Goal: Contribute content: Add original content to the website for others to see

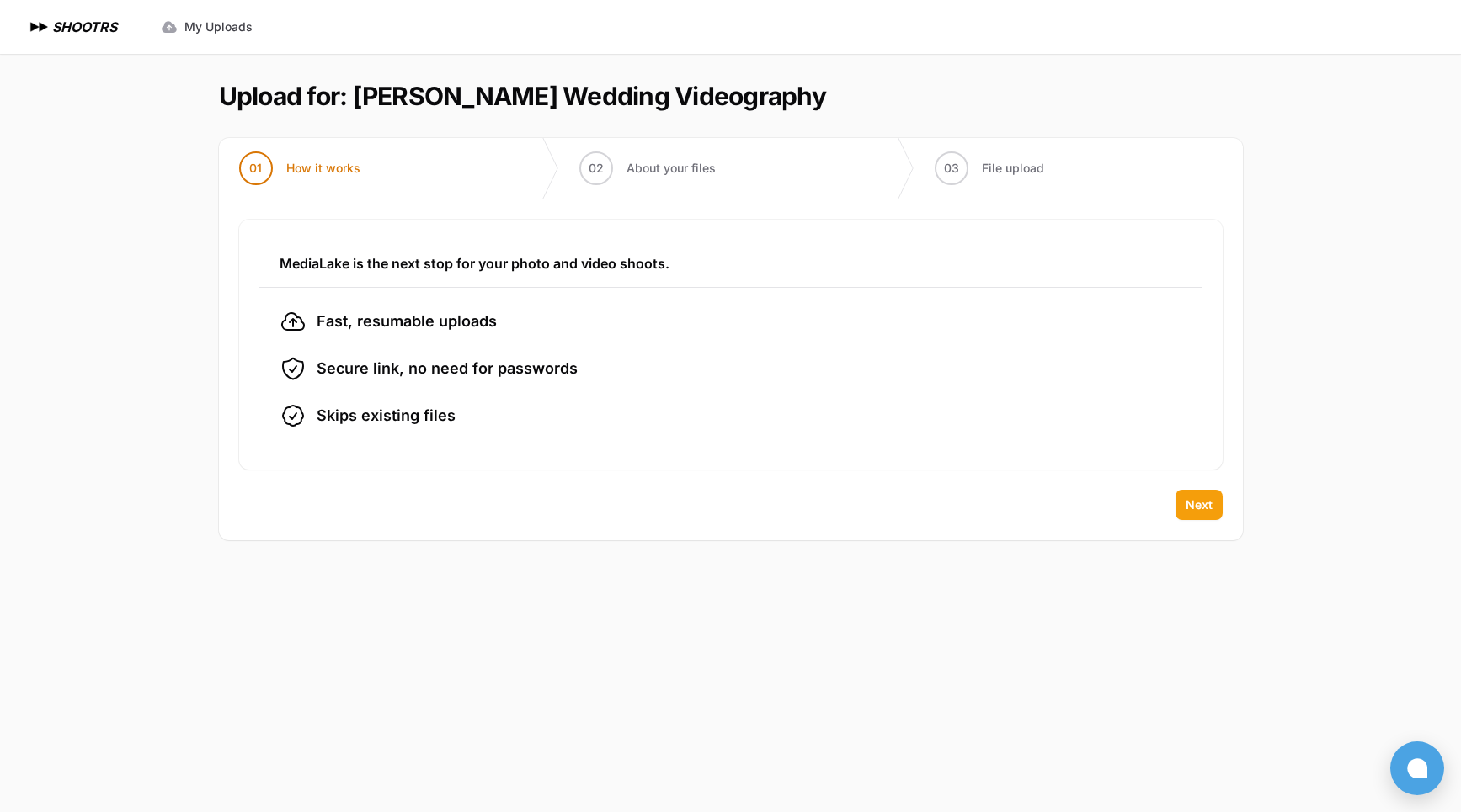
click at [1193, 501] on span "Next" at bounding box center [1199, 505] width 27 height 17
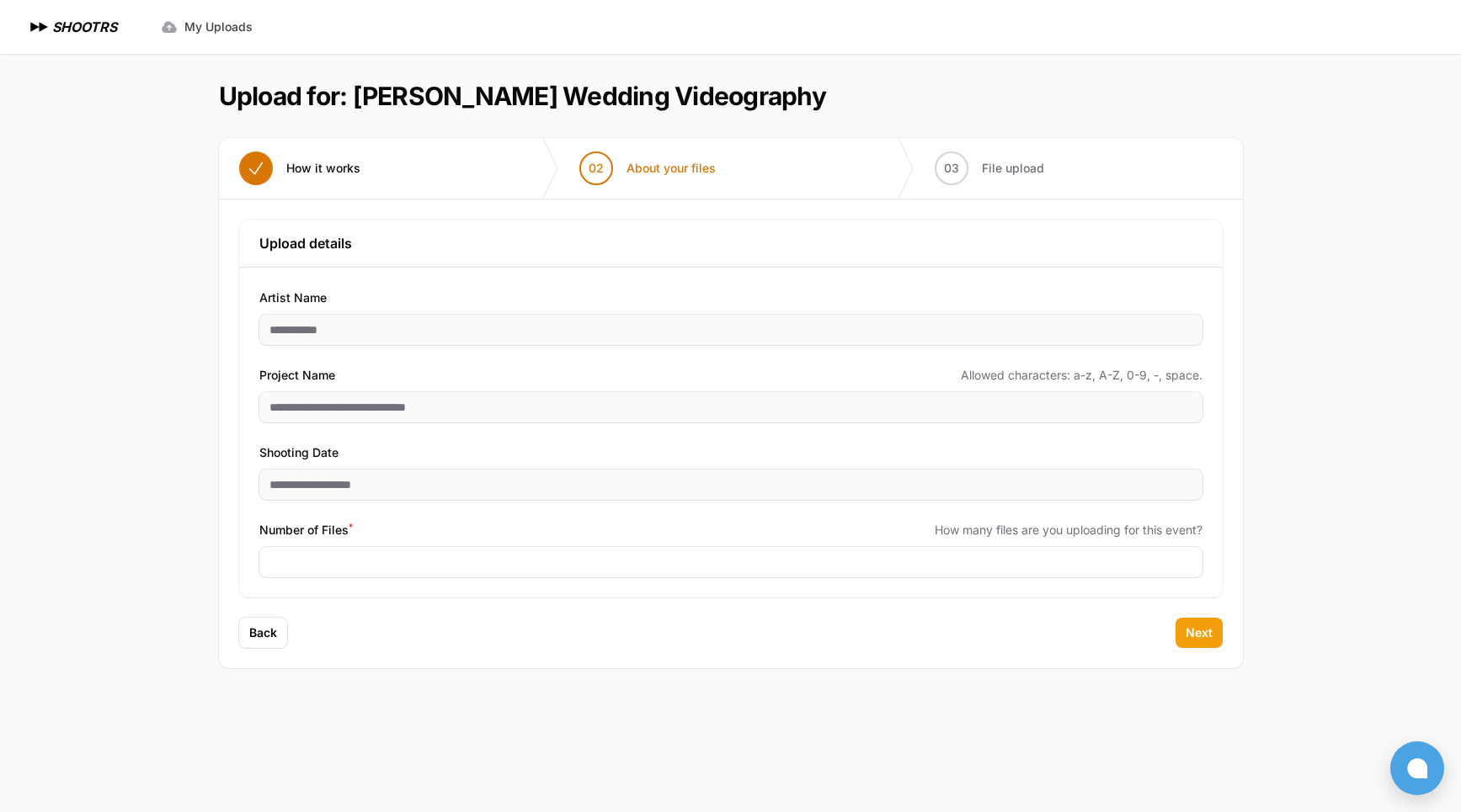
click at [1203, 633] on span "Next" at bounding box center [1199, 633] width 27 height 17
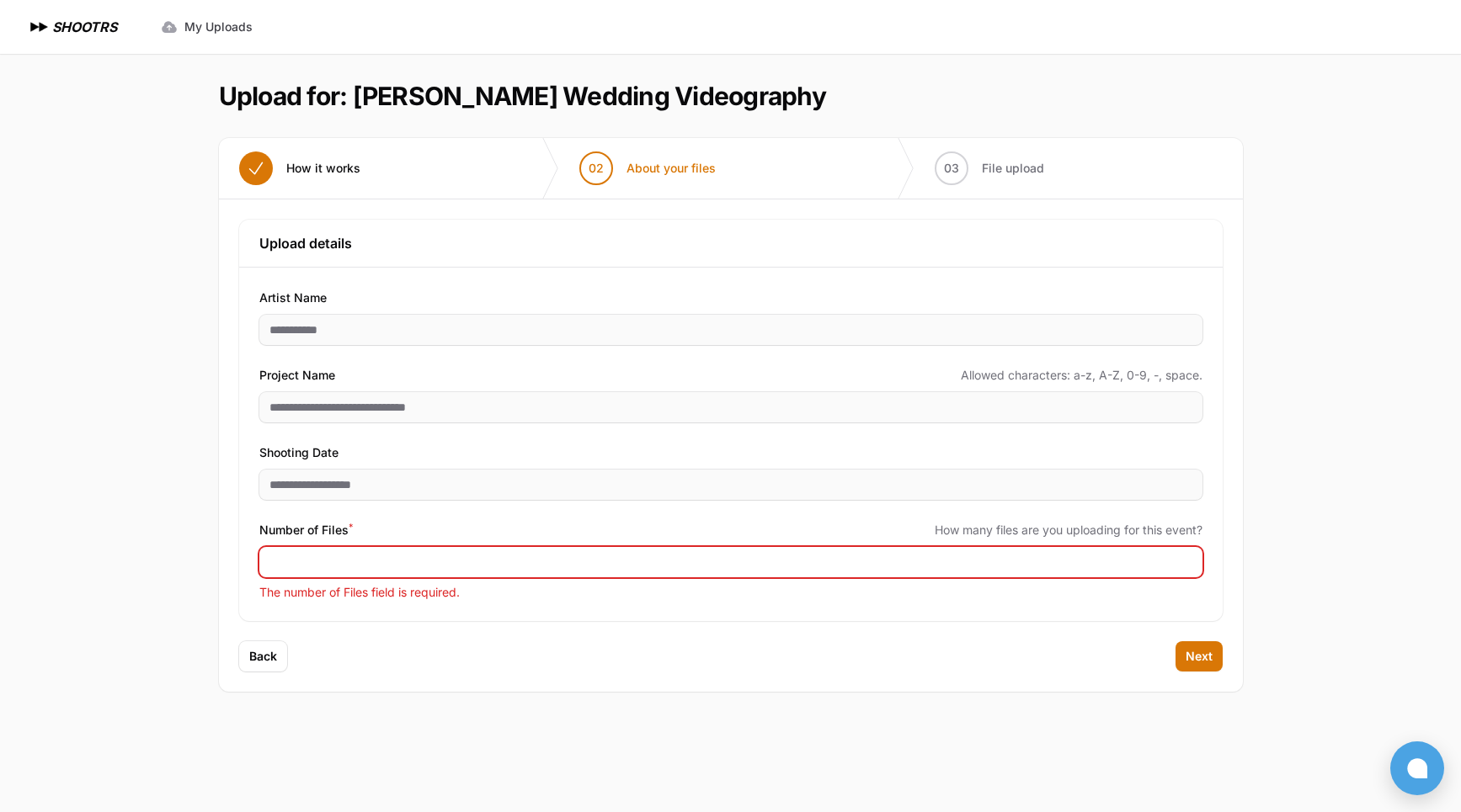
click at [318, 562] on input "Number of Files *" at bounding box center [730, 563] width 943 height 30
click at [392, 570] on input "Number of Files *" at bounding box center [730, 563] width 943 height 30
type input "***"
click at [1195, 652] on span "Next" at bounding box center [1199, 656] width 27 height 17
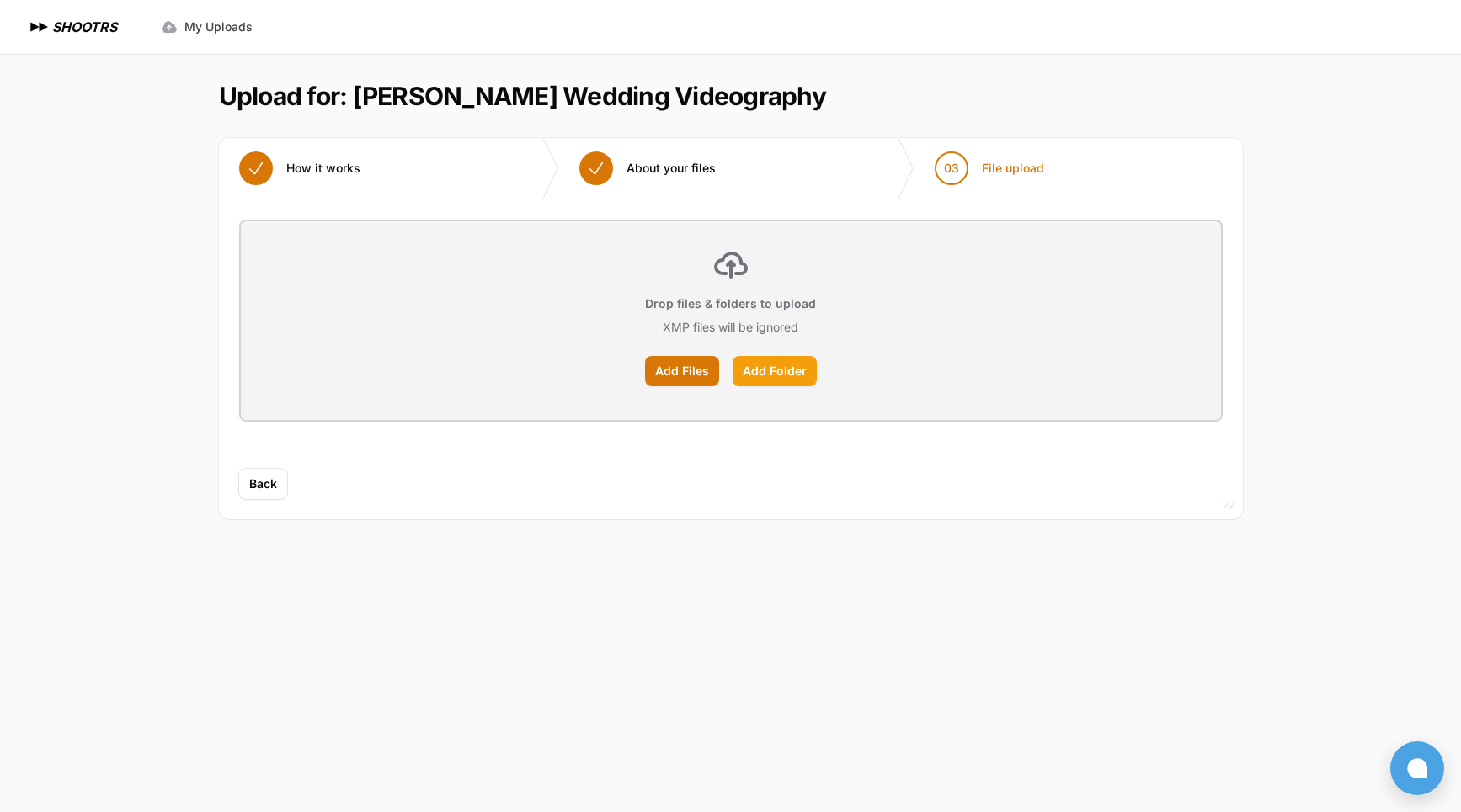
click at [752, 367] on label "Add Folder" at bounding box center [774, 371] width 84 height 30
click at [0, 0] on input "Add Folder" at bounding box center [0, 0] width 0 height 0
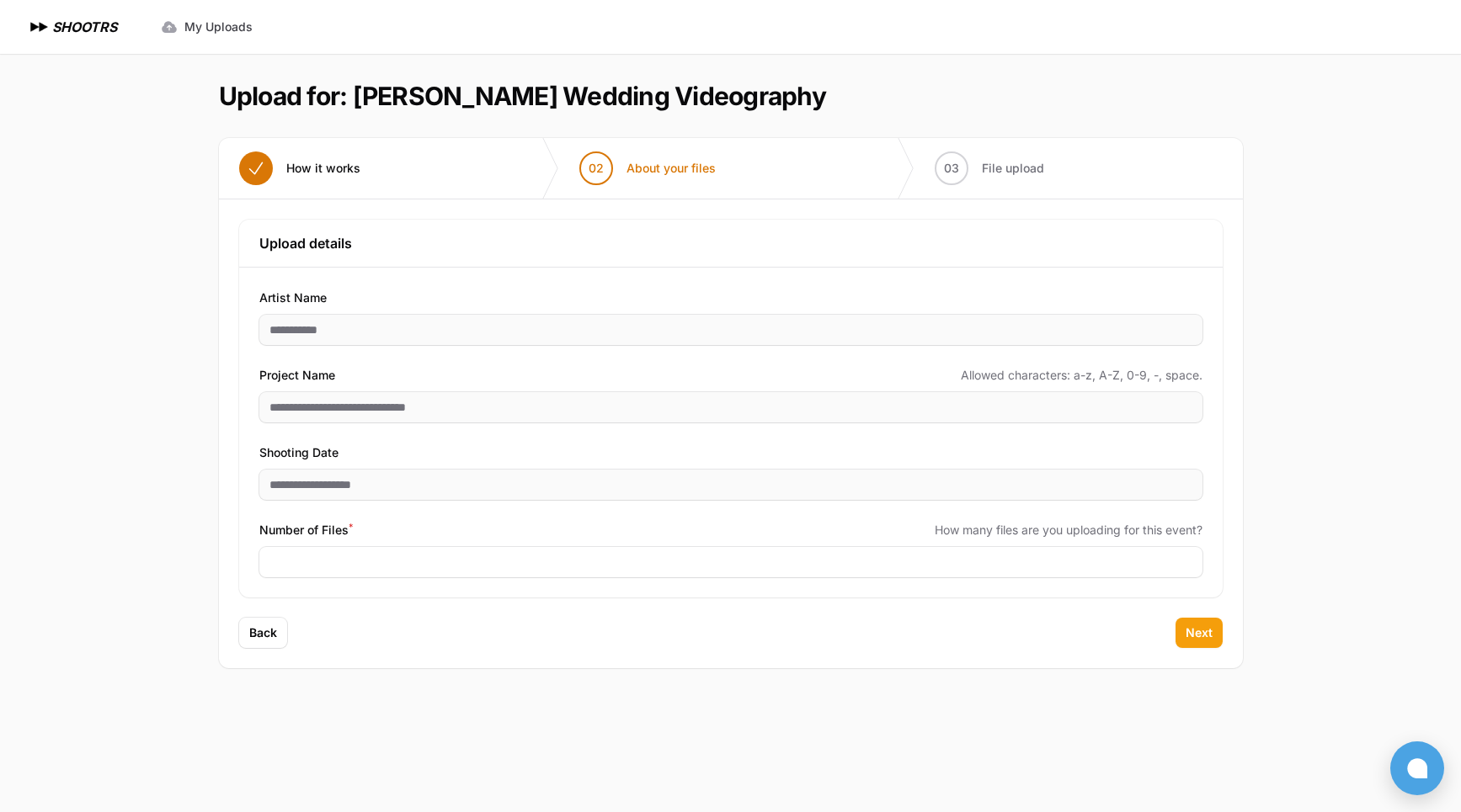
click at [1196, 632] on span "Next" at bounding box center [1199, 633] width 27 height 17
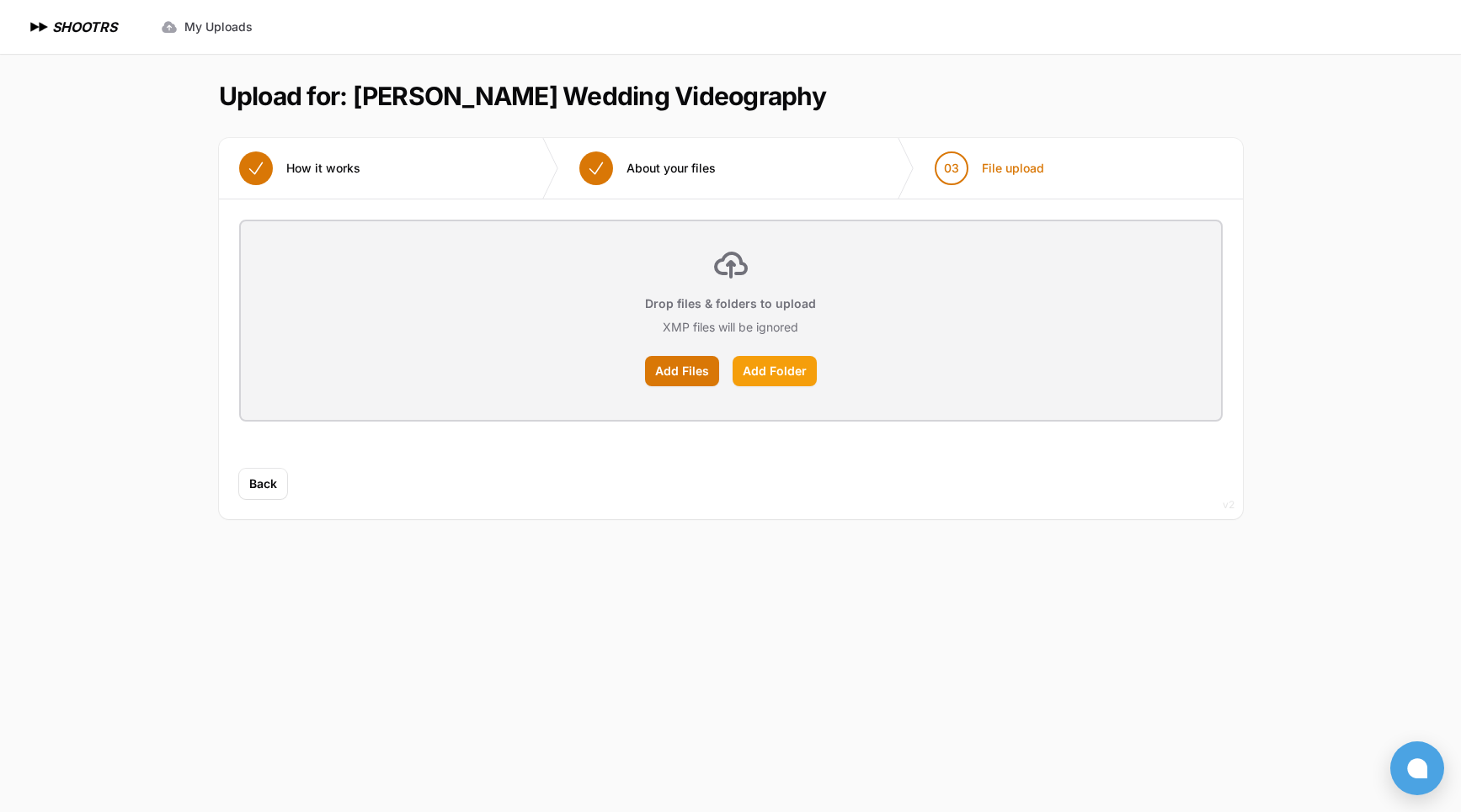
click at [771, 373] on label "Add Folder" at bounding box center [774, 371] width 84 height 30
drag, startPoint x: 714, startPoint y: 465, endPoint x: 555, endPoint y: 471, distance: 159.1
click at [714, 465] on div "Upload placeholder Optimize your upload experience We recommend Google Chrome f…" at bounding box center [730, 334] width 1024 height 270
click at [786, 372] on label "Add Folder" at bounding box center [774, 371] width 84 height 30
click at [0, 0] on input "Add Folder" at bounding box center [0, 0] width 0 height 0
